Goal: Information Seeking & Learning: Learn about a topic

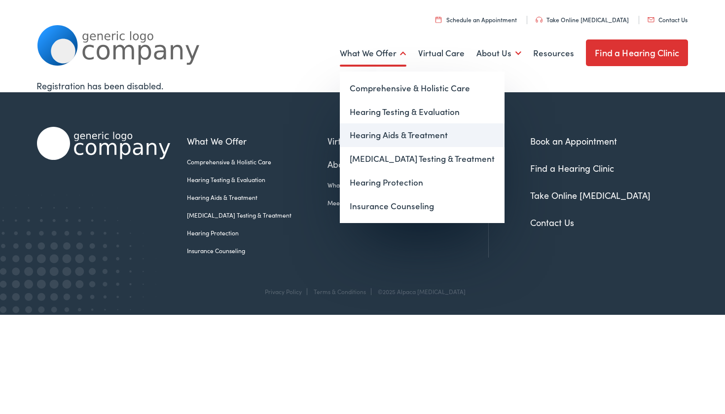
click at [384, 135] on link "Hearing Aids & Treatment" at bounding box center [422, 135] width 165 height 24
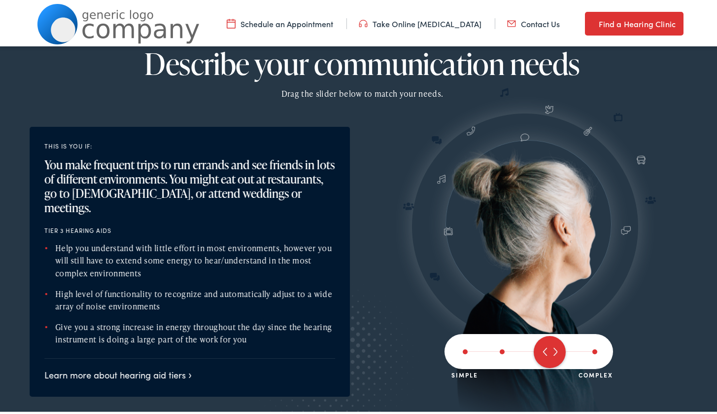
scroll to position [1114, 0]
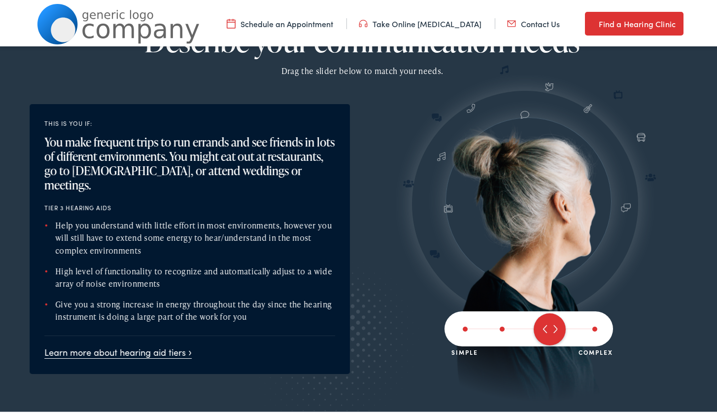
click at [184, 344] on link "Learn more about hearing aid tiers" at bounding box center [117, 350] width 147 height 12
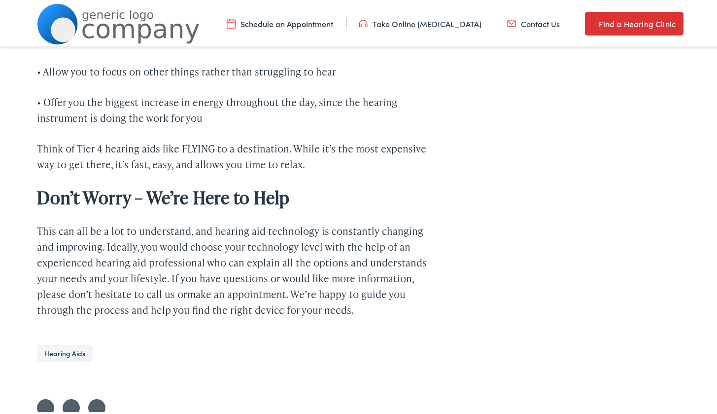
scroll to position [1892, 0]
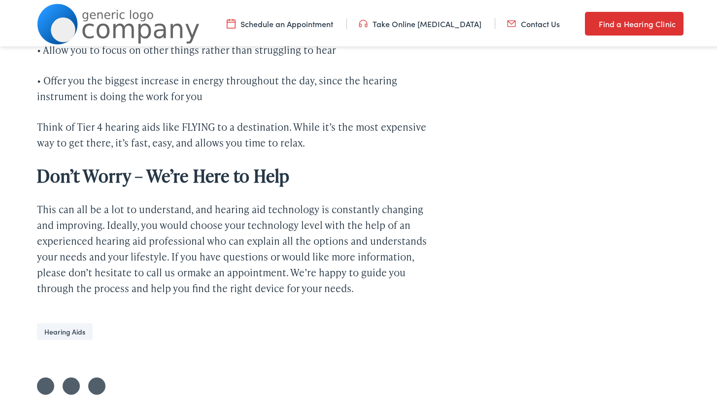
click at [58, 332] on link "Hearing Aids" at bounding box center [65, 329] width 56 height 17
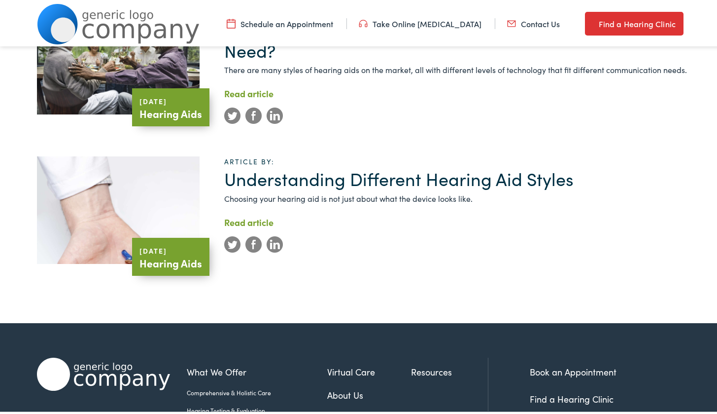
scroll to position [277, 0]
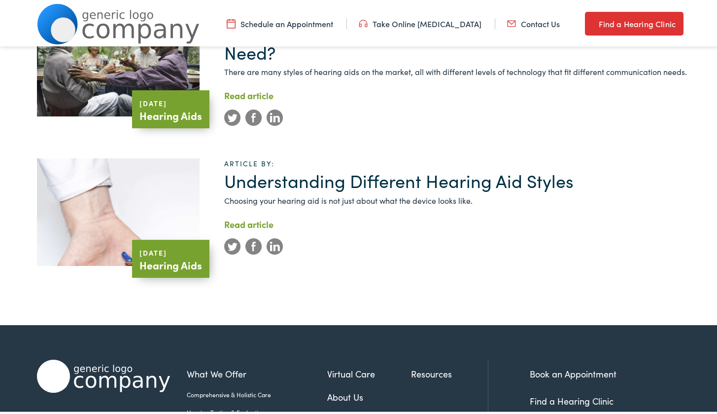
click at [397, 173] on link "Understanding Different Hearing Aid Styles" at bounding box center [398, 178] width 349 height 25
